Goal: Transaction & Acquisition: Subscribe to service/newsletter

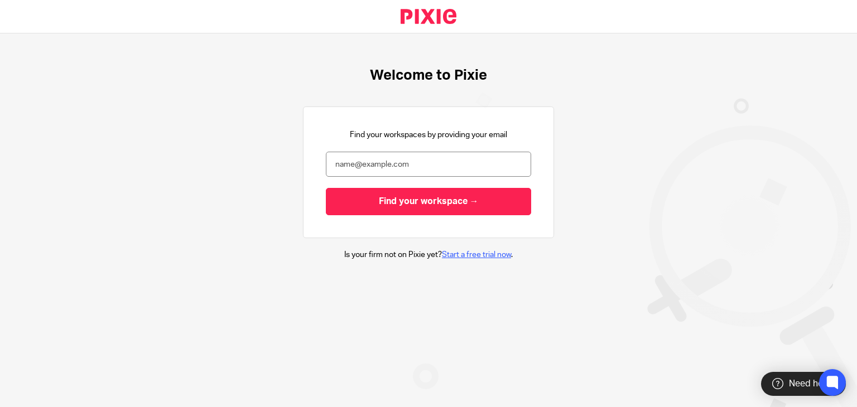
click at [481, 255] on link "Start a free trial now" at bounding box center [476, 255] width 69 height 8
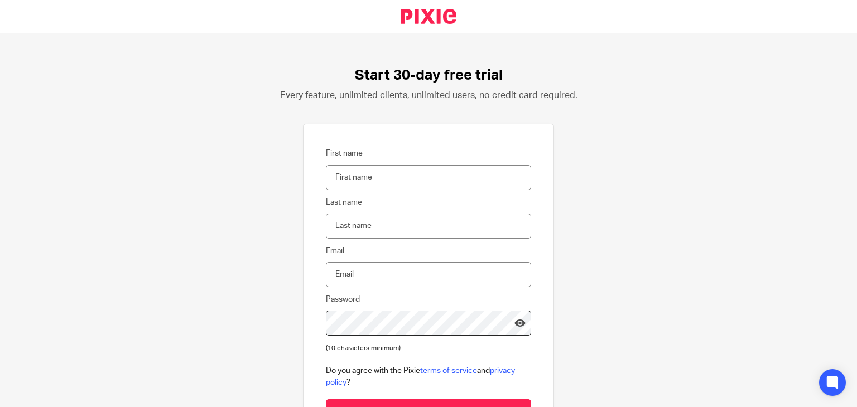
click at [445, 20] on link at bounding box center [429, 16] width 92 height 33
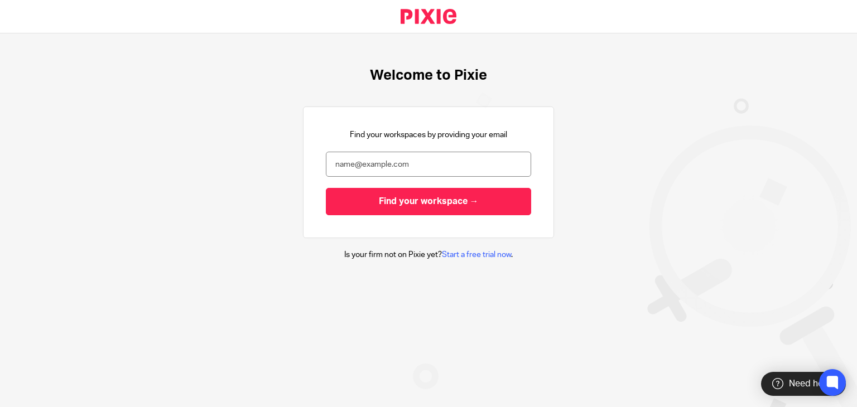
click at [430, 18] on link at bounding box center [429, 16] width 92 height 33
click at [456, 257] on link "Start a free trial now" at bounding box center [476, 255] width 69 height 8
